Goal: Communication & Community: Answer question/provide support

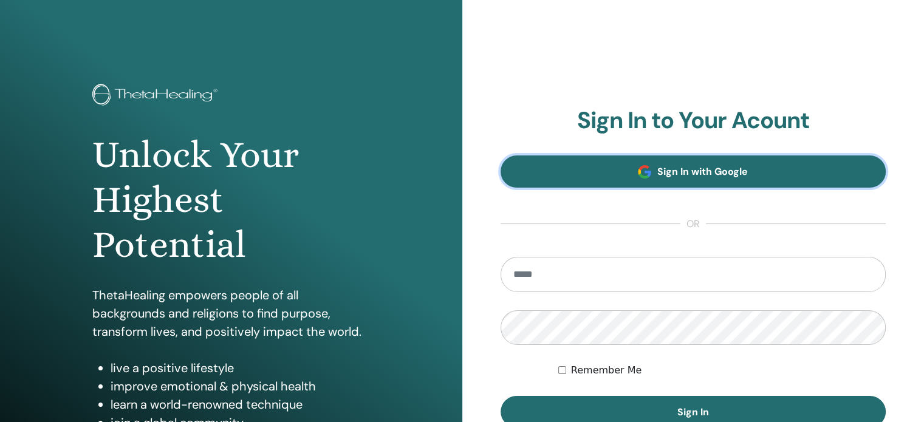
click at [720, 176] on span "Sign In with Google" at bounding box center [703, 171] width 91 height 13
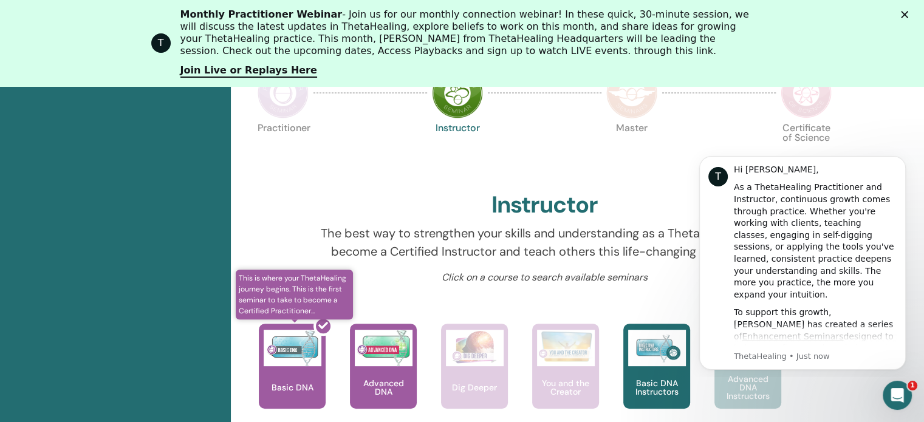
click at [291, 366] on div at bounding box center [299, 371] width 67 height 109
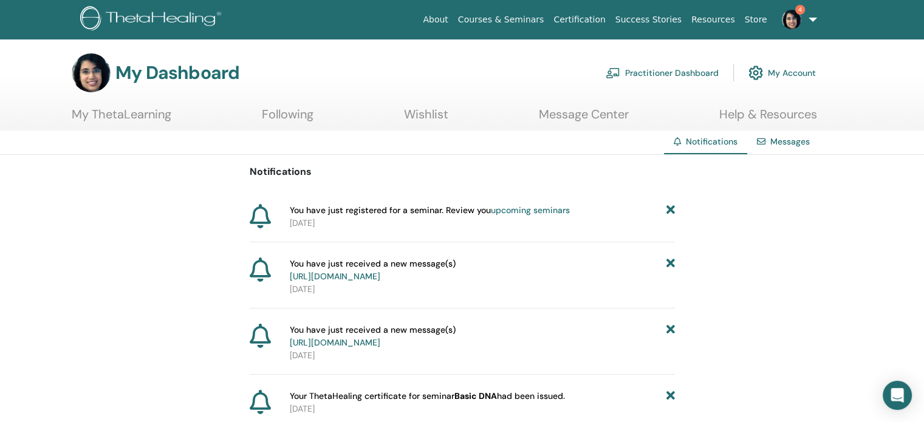
click at [380, 273] on link "[URL][DOMAIN_NAME]" at bounding box center [335, 276] width 91 height 11
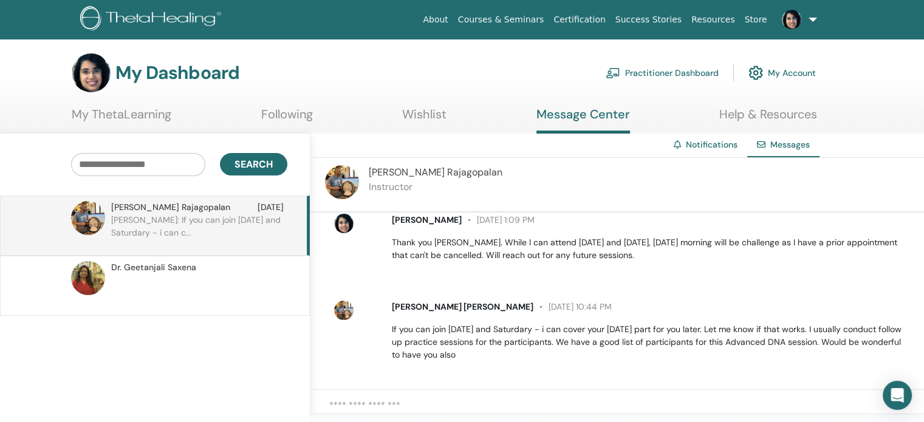
scroll to position [193, 0]
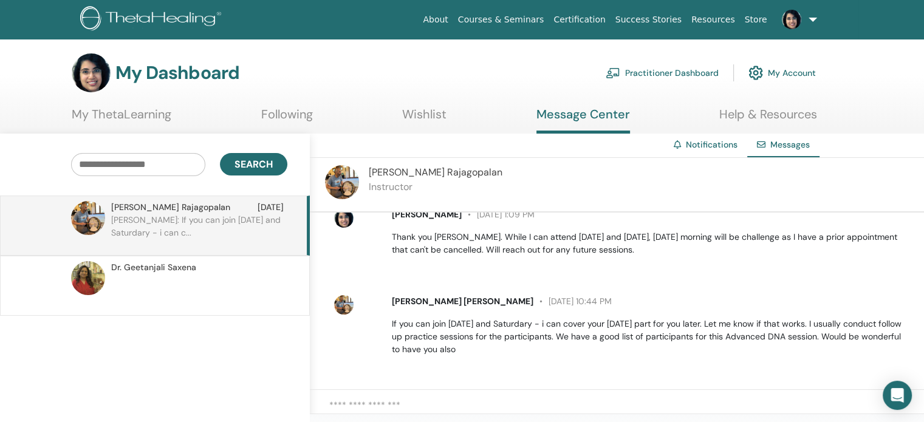
click at [515, 399] on textarea at bounding box center [626, 411] width 595 height 25
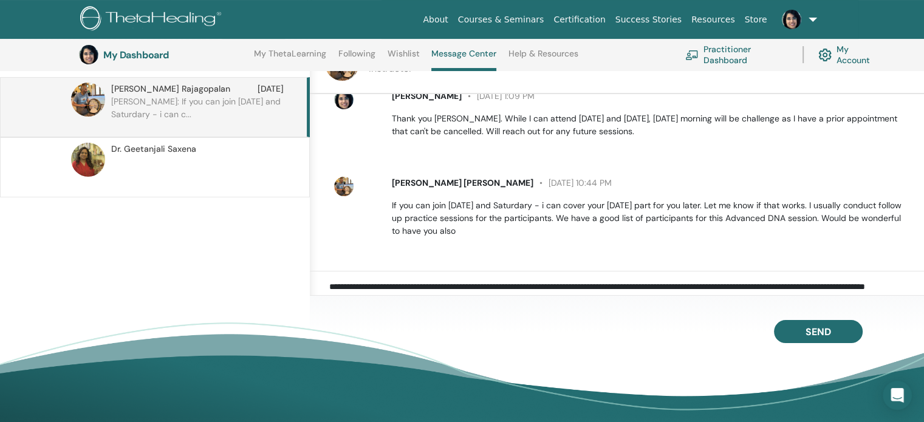
scroll to position [177, 0]
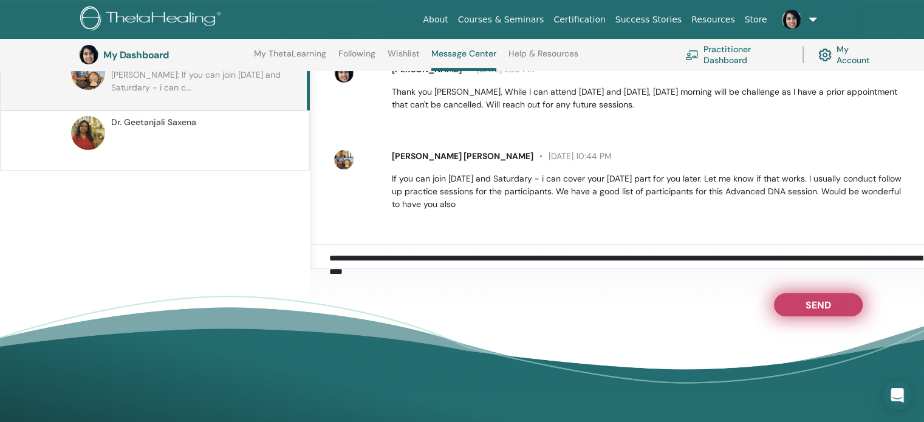
type textarea "**********"
click at [818, 305] on span "Send" at bounding box center [819, 303] width 26 height 9
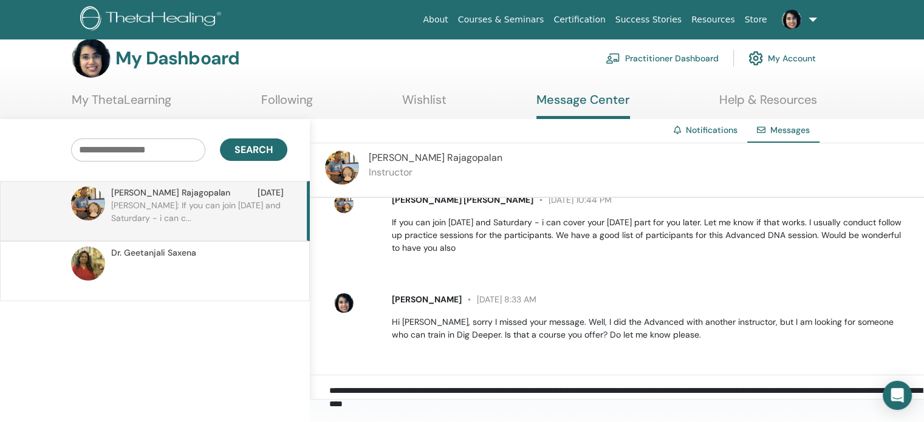
scroll to position [0, 0]
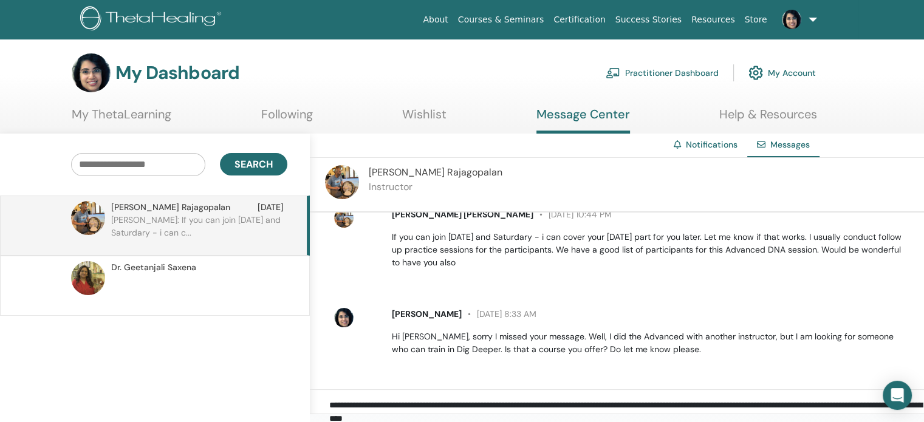
click at [154, 118] on link "My ThetaLearning" at bounding box center [122, 119] width 100 height 24
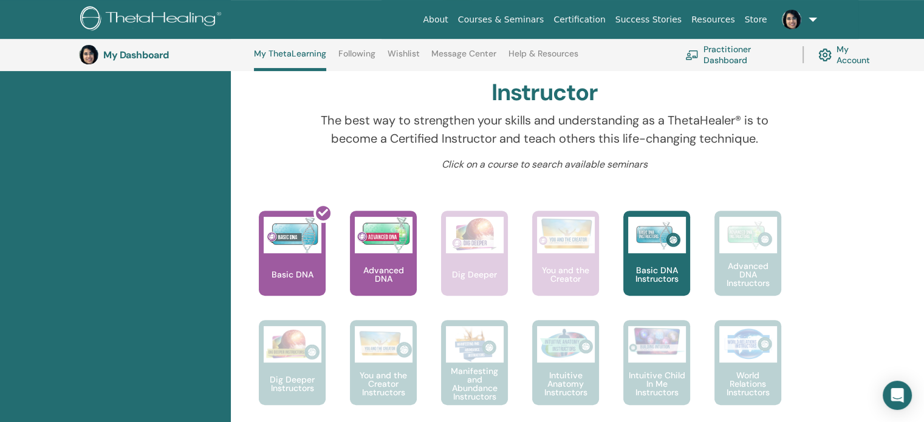
scroll to position [365, 0]
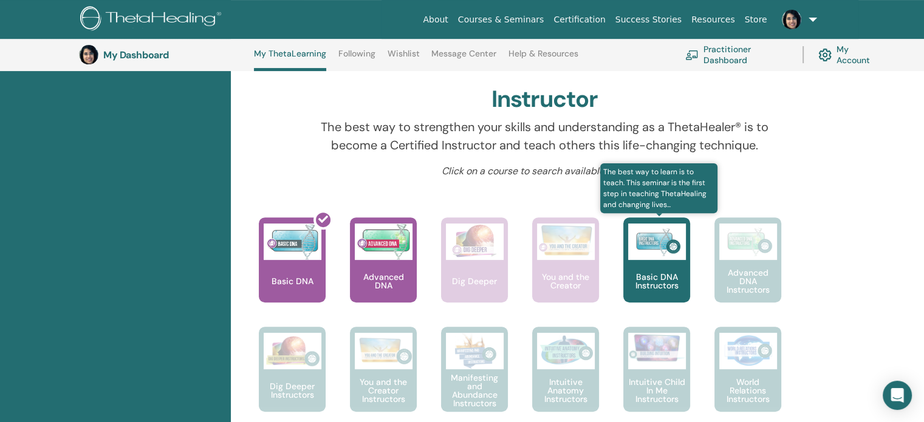
click at [662, 274] on p "Basic DNA Instructors" at bounding box center [657, 281] width 67 height 17
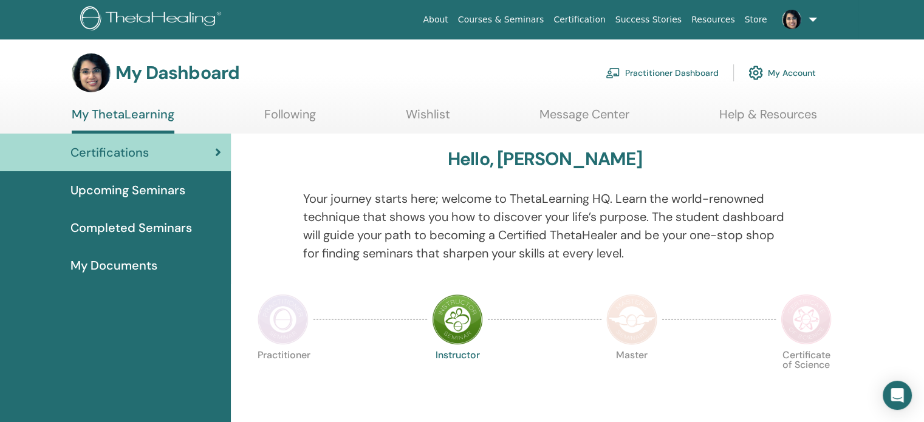
click at [158, 180] on link "Upcoming Seminars" at bounding box center [115, 190] width 231 height 38
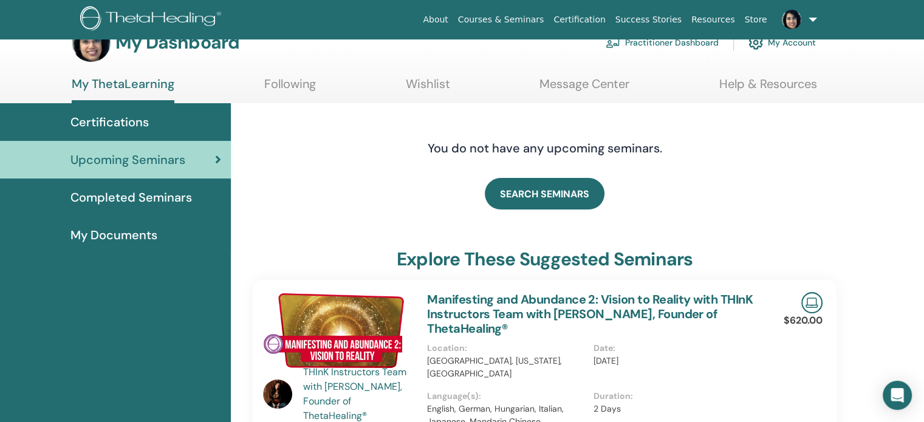
scroll to position [25, 0]
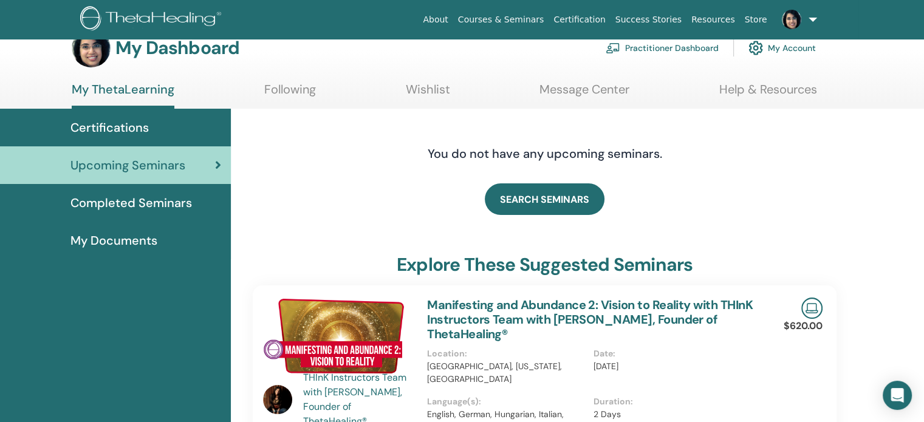
click at [146, 124] on span "Certifications" at bounding box center [109, 128] width 78 height 18
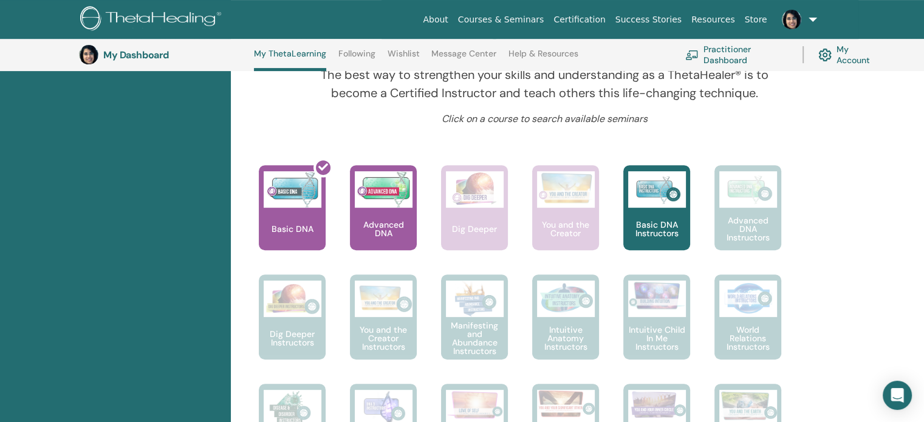
scroll to position [419, 0]
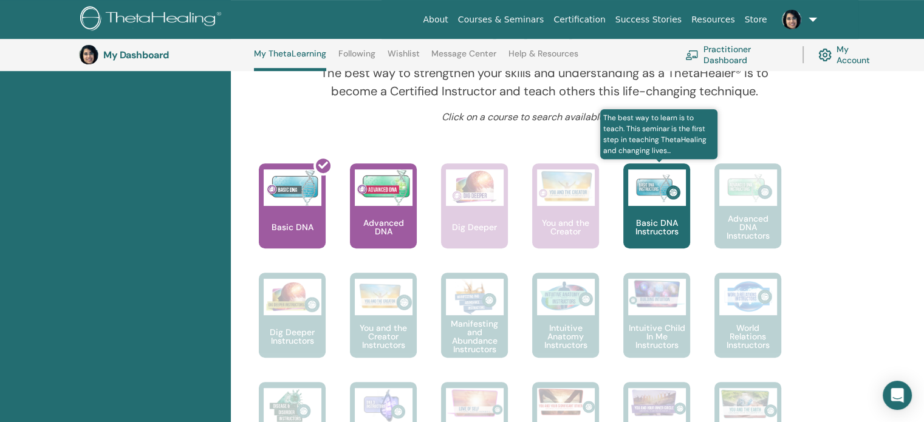
click at [676, 243] on div "Basic DNA Instructors" at bounding box center [657, 205] width 67 height 85
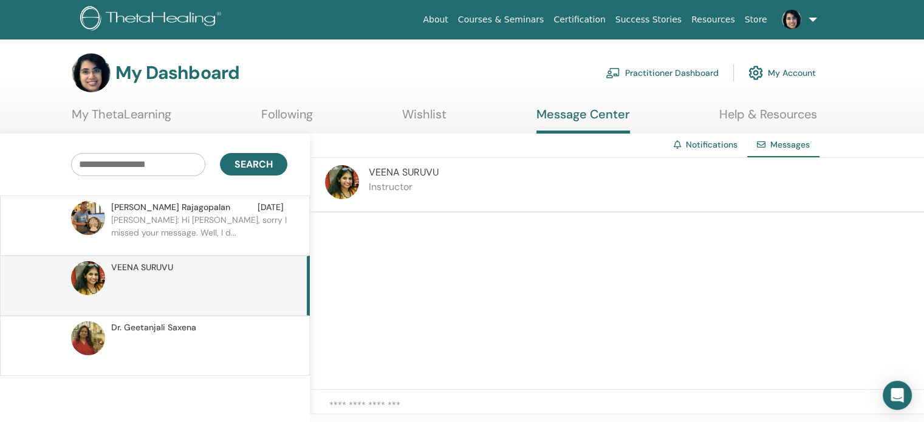
click at [370, 403] on textarea at bounding box center [626, 411] width 595 height 25
click at [145, 214] on p "Keerthana: Hi Nikesh, sorry I missed your message. Well, I d..." at bounding box center [199, 232] width 176 height 36
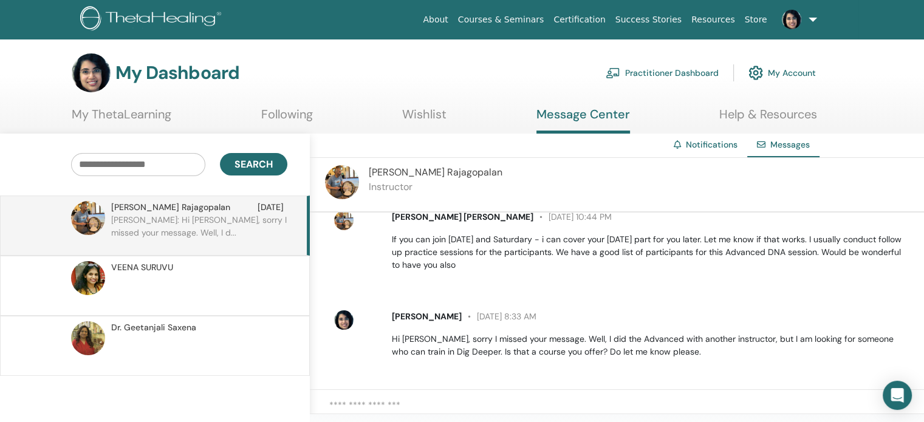
scroll to position [280, 0]
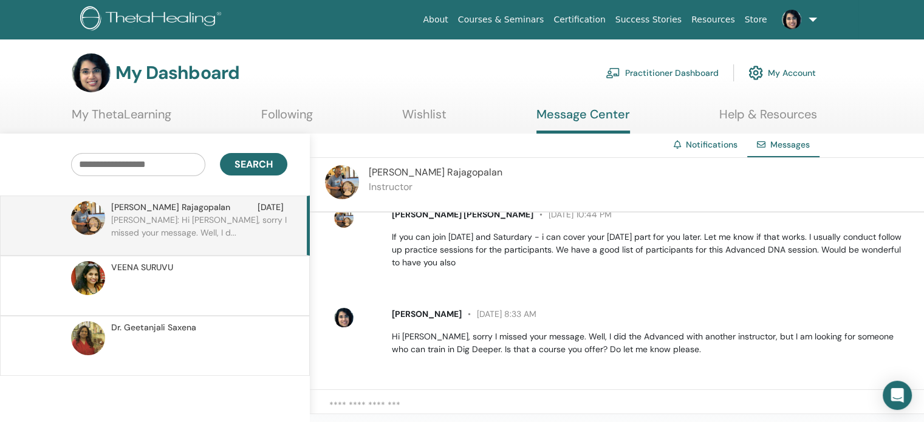
click at [357, 413] on textarea at bounding box center [626, 411] width 595 height 25
click at [579, 401] on textarea "**********" at bounding box center [626, 411] width 595 height 25
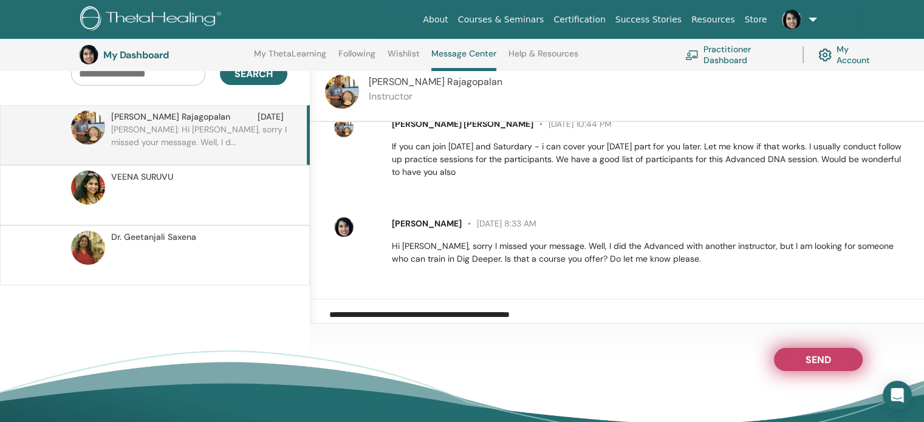
type textarea "**********"
click at [819, 362] on span "Send" at bounding box center [819, 358] width 26 height 9
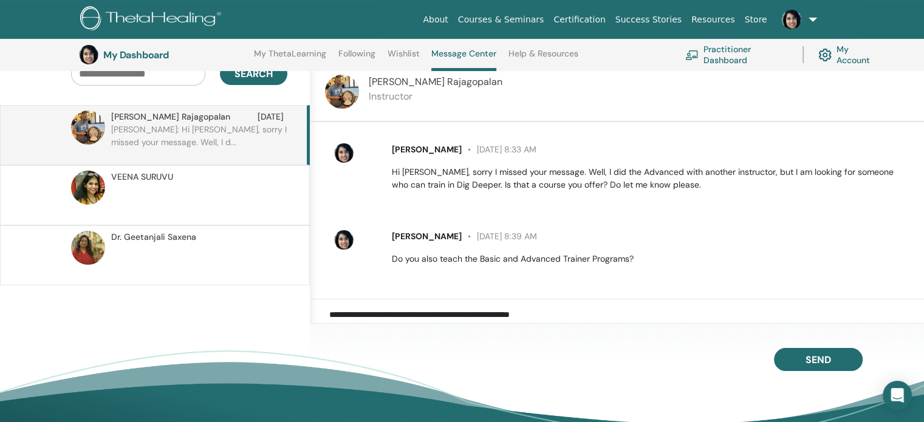
click at [724, 55] on link "Practitioner Dashboard" at bounding box center [737, 54] width 103 height 27
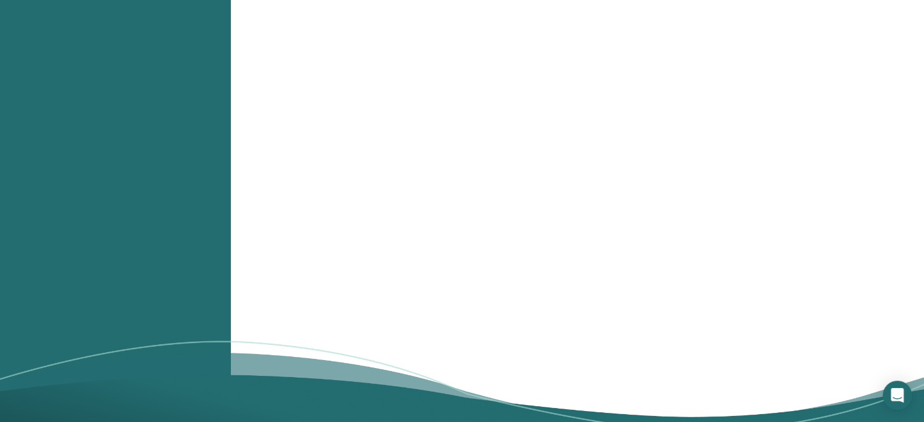
scroll to position [1284, 0]
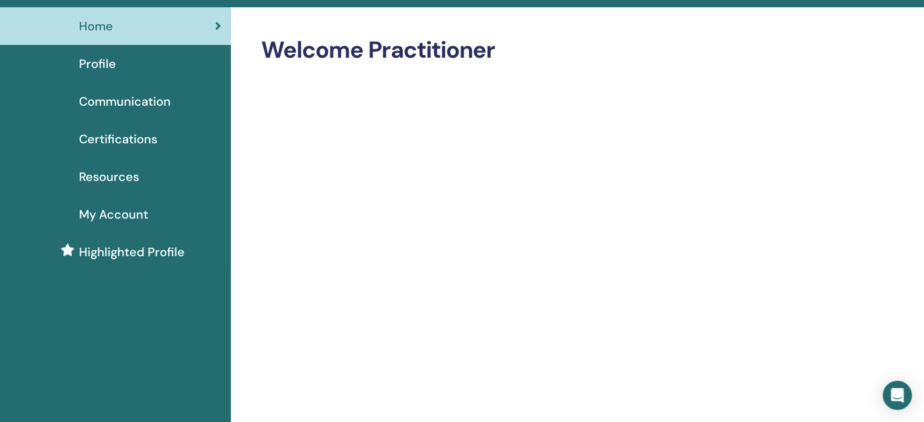
scroll to position [0, 0]
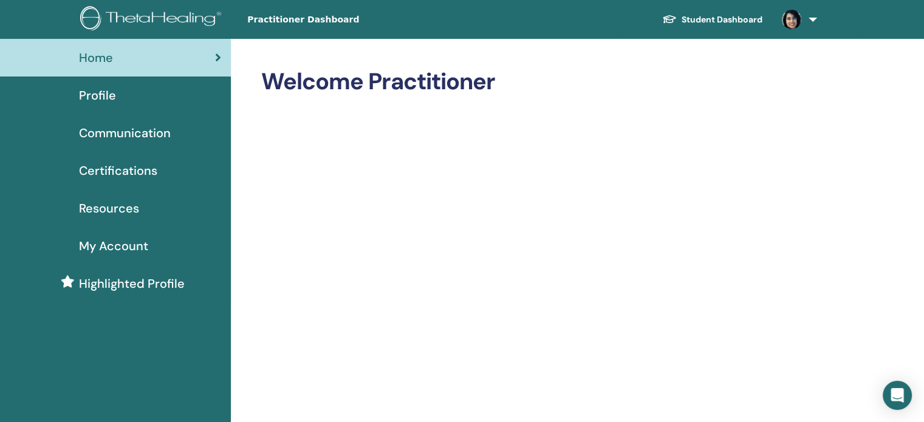
click at [813, 22] on link at bounding box center [797, 19] width 50 height 39
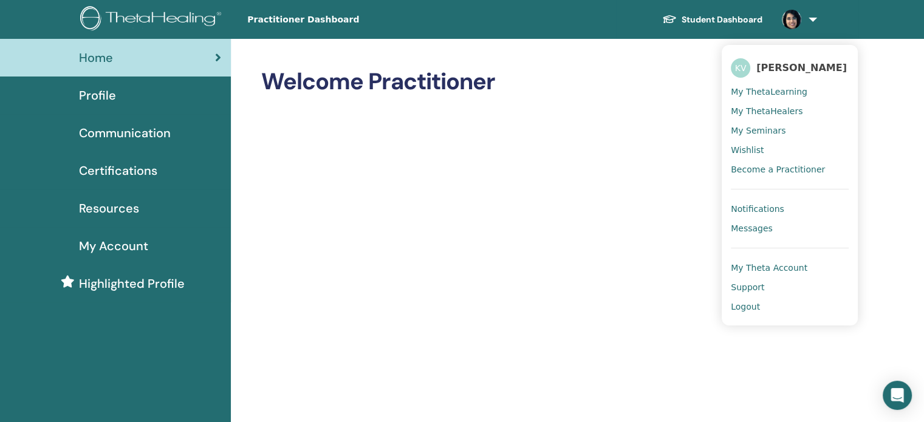
click at [772, 173] on span "Become a Practitioner" at bounding box center [778, 169] width 94 height 11
